Goal: Task Accomplishment & Management: Use online tool/utility

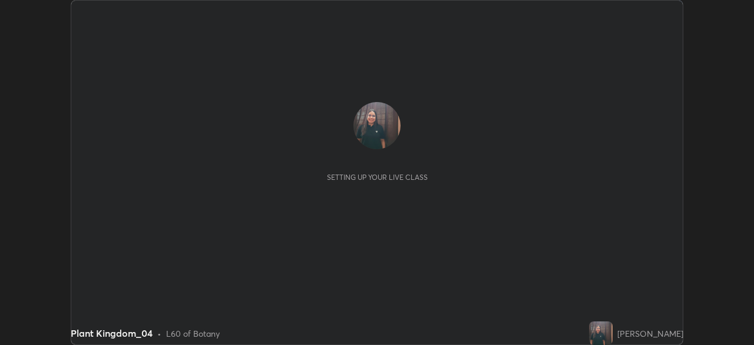
scroll to position [345, 754]
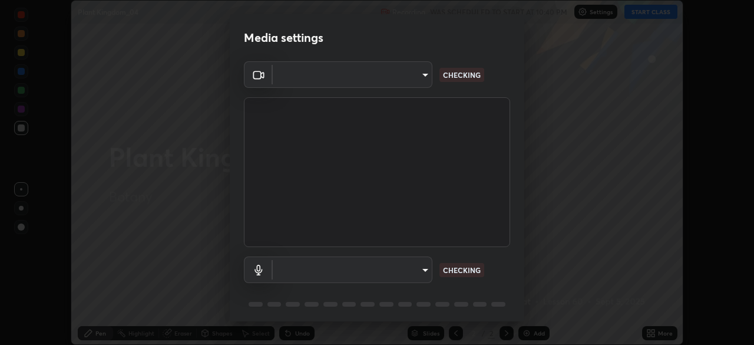
type input "d64d47ec9df49bf16df3be139c80778ada659e70263b5e9972ae33db9fa5459d"
type input "51a22c1431b769a8bb8d408626adf62a2672edeebd2159a8188921bb0d946e59"
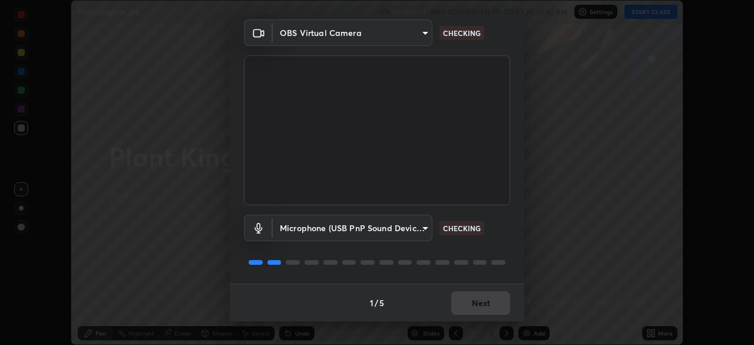
click at [480, 311] on div "1 / 5 Next" at bounding box center [377, 302] width 295 height 38
click at [479, 307] on div "1 / 5 Next" at bounding box center [377, 302] width 295 height 38
click at [478, 304] on div "1 / 5 Next" at bounding box center [377, 302] width 295 height 38
click at [480, 302] on div "1 / 5 Next" at bounding box center [377, 302] width 295 height 38
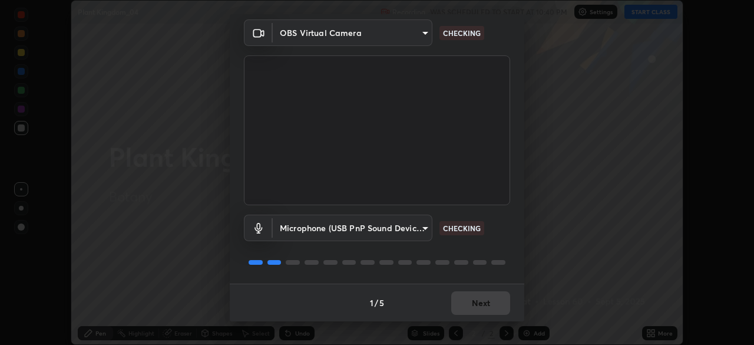
click at [476, 299] on div "1 / 5 Next" at bounding box center [377, 302] width 295 height 38
click at [480, 302] on div "1 / 5 Next" at bounding box center [377, 302] width 295 height 38
click at [478, 300] on div "1 / 5 Next" at bounding box center [377, 302] width 295 height 38
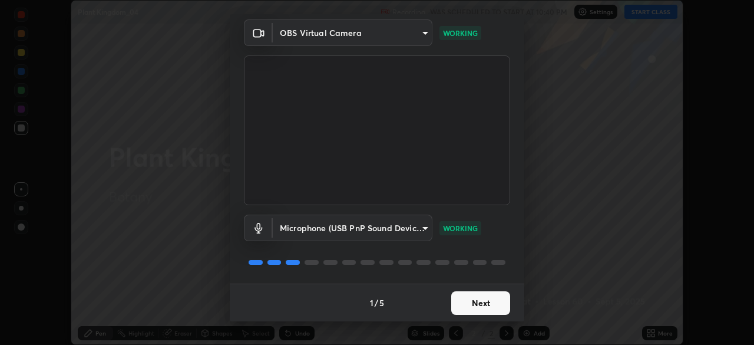
click at [470, 300] on button "Next" at bounding box center [480, 303] width 59 height 24
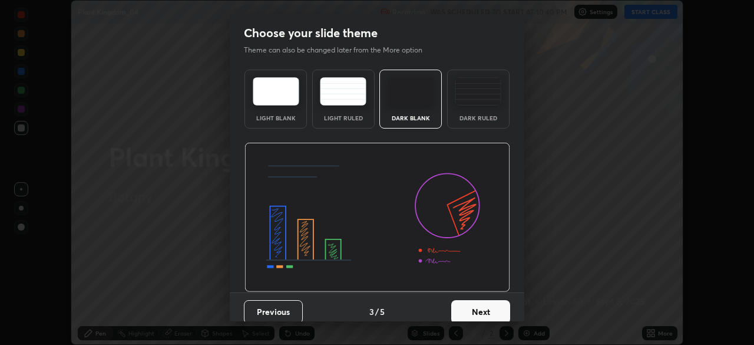
click at [473, 300] on button "Next" at bounding box center [480, 312] width 59 height 24
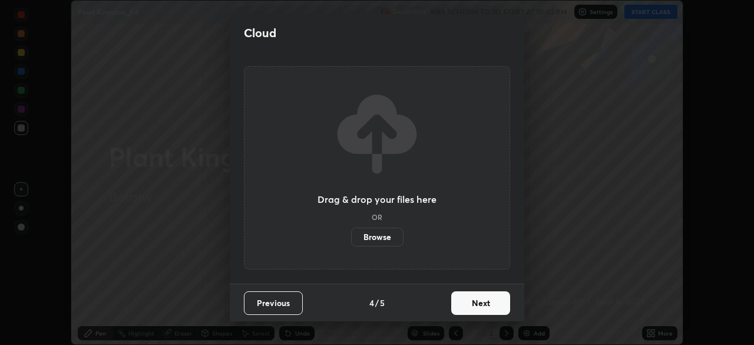
click at [474, 302] on button "Next" at bounding box center [480, 303] width 59 height 24
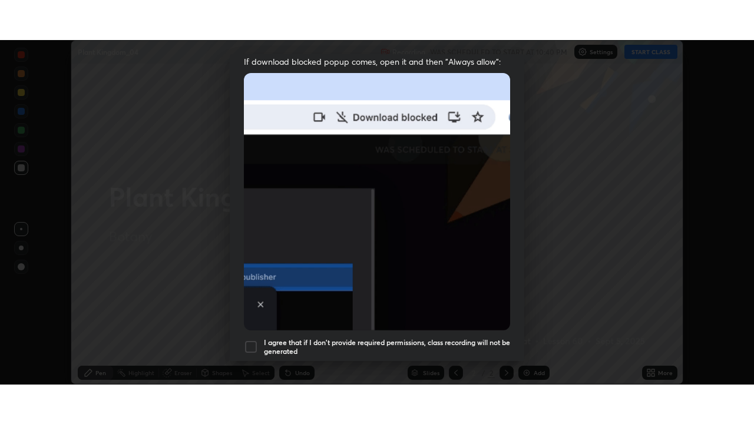
scroll to position [282, 0]
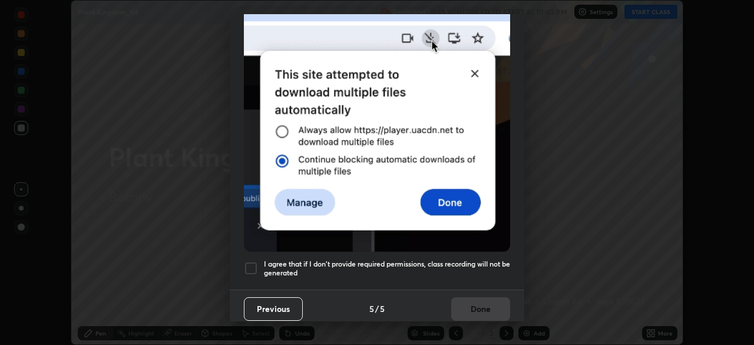
click at [250, 263] on div at bounding box center [251, 268] width 14 height 14
click at [475, 306] on button "Done" at bounding box center [480, 309] width 59 height 24
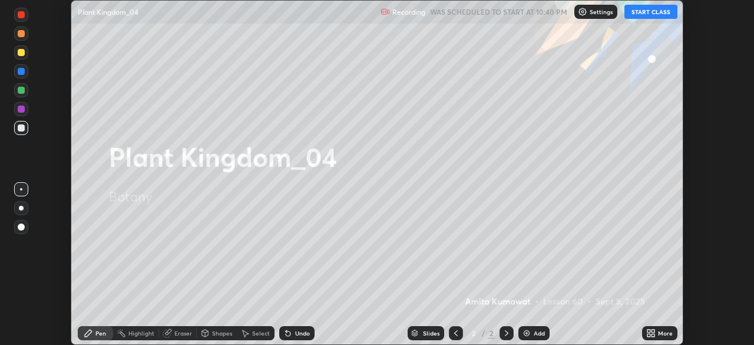
click at [646, 11] on button "START CLASS" at bounding box center [651, 12] width 53 height 14
click at [648, 333] on icon at bounding box center [650, 332] width 9 height 9
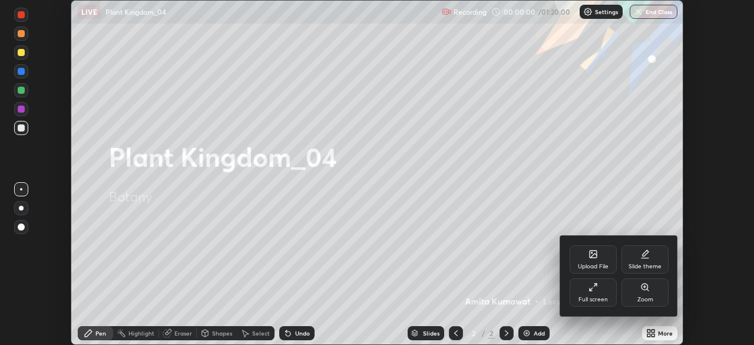
click at [592, 288] on icon at bounding box center [591, 289] width 3 height 3
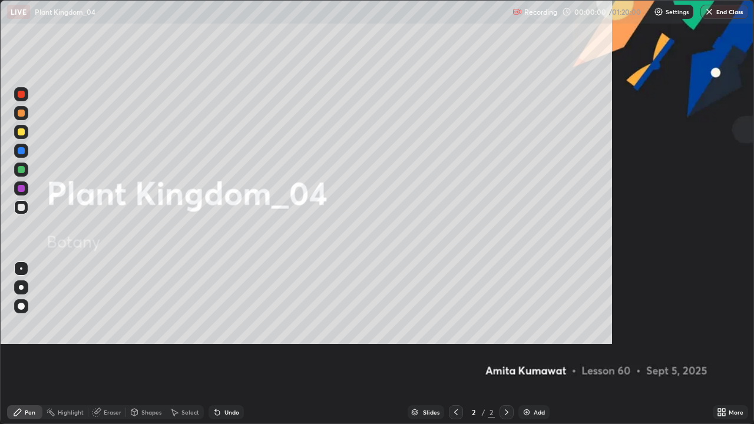
scroll to position [424, 754]
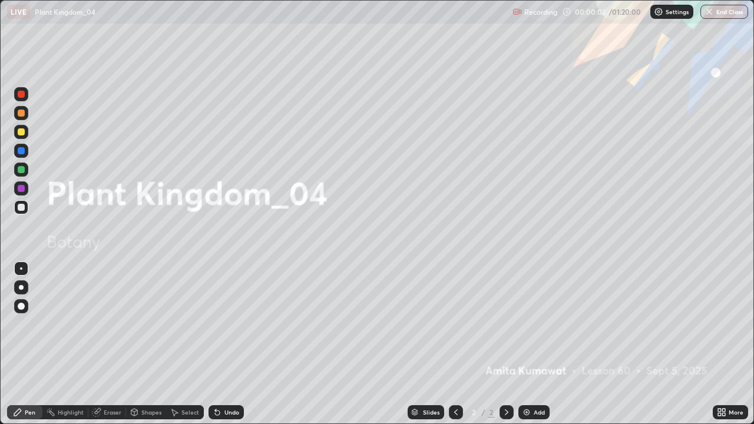
click at [525, 344] on img at bounding box center [526, 412] width 9 height 9
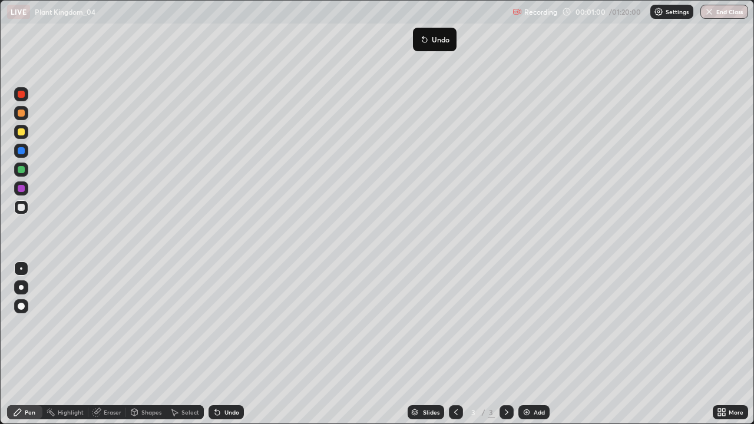
click at [397, 17] on div "LIVE Plant Kingdom_04" at bounding box center [257, 12] width 501 height 24
click at [395, 14] on div "LIVE Plant Kingdom_04" at bounding box center [257, 12] width 501 height 24
click at [365, 19] on div "LIVE Plant Kingdom_04" at bounding box center [257, 12] width 501 height 24
click at [370, 20] on div "LIVE Plant Kingdom_04" at bounding box center [257, 12] width 501 height 24
click at [395, 19] on div "LIVE Plant Kingdom_04" at bounding box center [257, 12] width 501 height 24
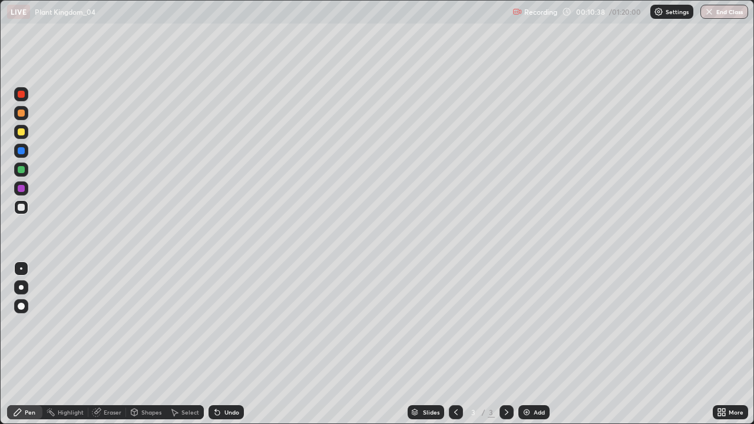
click at [397, 16] on div "LIVE Plant Kingdom_04" at bounding box center [257, 12] width 501 height 24
click at [403, 19] on div "LIVE Plant Kingdom_04" at bounding box center [257, 12] width 501 height 24
click at [404, 17] on div "LIVE Plant Kingdom_04" at bounding box center [257, 12] width 501 height 24
